Goal: Task Accomplishment & Management: Manage account settings

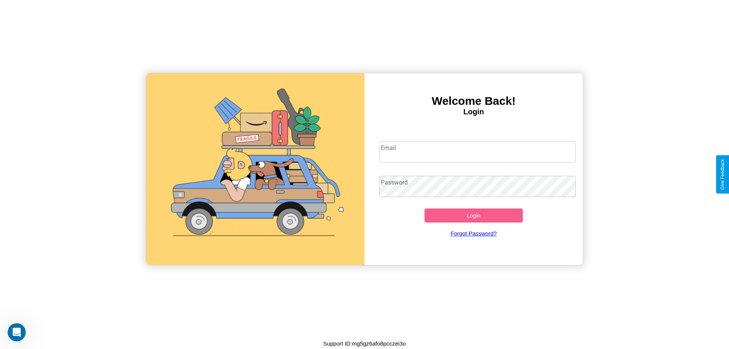
click at [477, 152] on input "Email" at bounding box center [477, 151] width 197 height 21
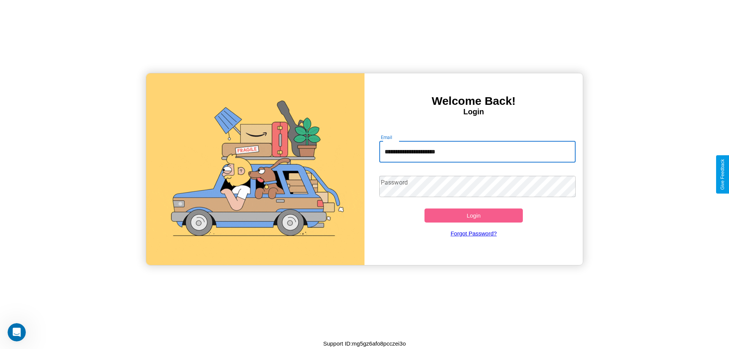
type input "**********"
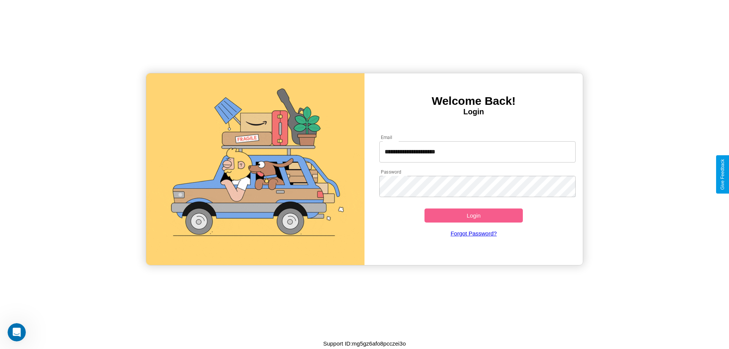
click at [474, 215] on button "Login" at bounding box center [474, 216] width 98 height 14
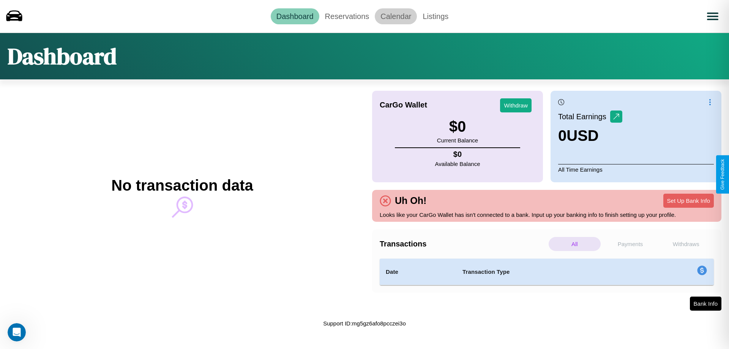
click at [396, 16] on link "Calendar" at bounding box center [396, 16] width 42 height 16
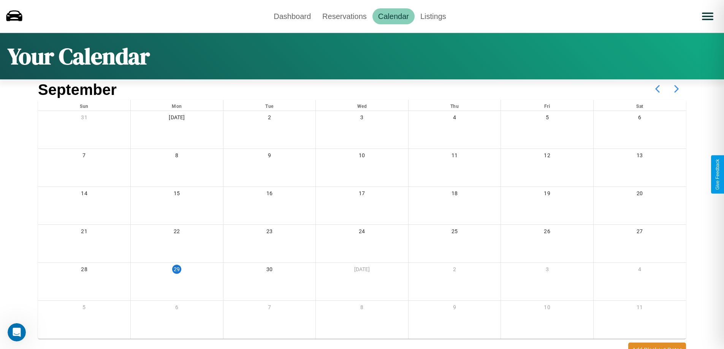
click at [676, 89] on icon at bounding box center [676, 88] width 19 height 19
click at [344, 16] on link "Reservations" at bounding box center [344, 16] width 56 height 16
